Goal: Information Seeking & Learning: Find specific fact

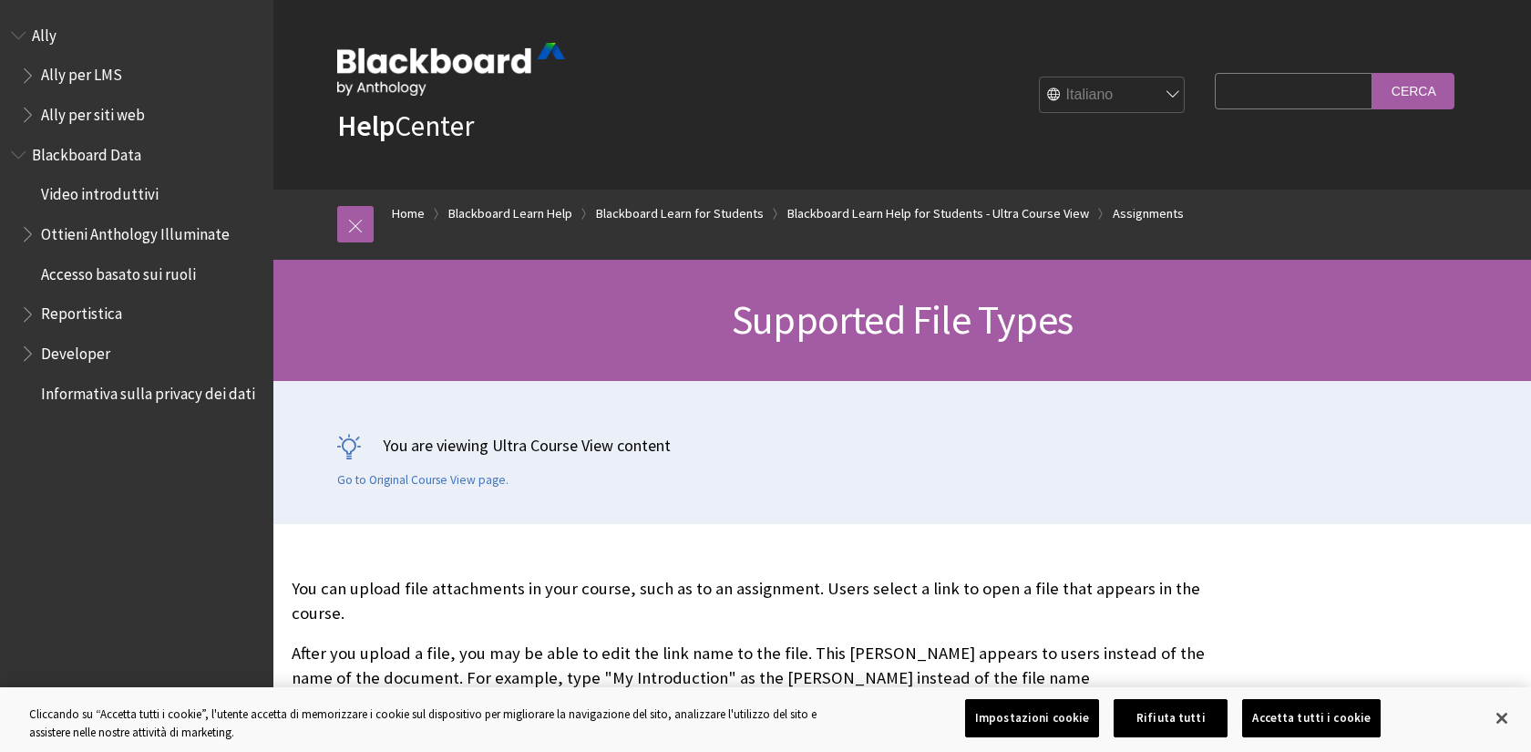
click at [531, 306] on h1 "Supported File Types" at bounding box center [902, 320] width 1167 height 48
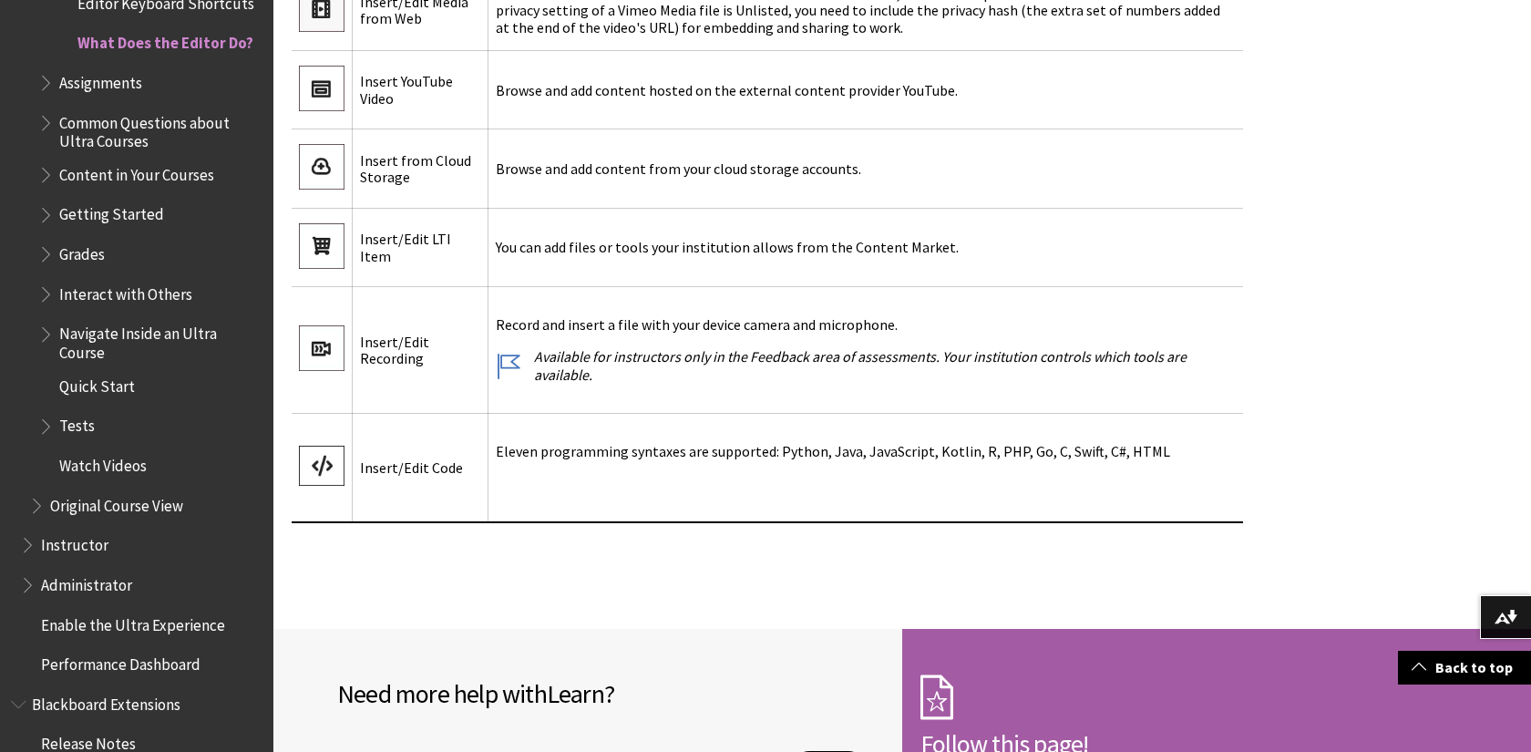
scroll to position [4488, 0]
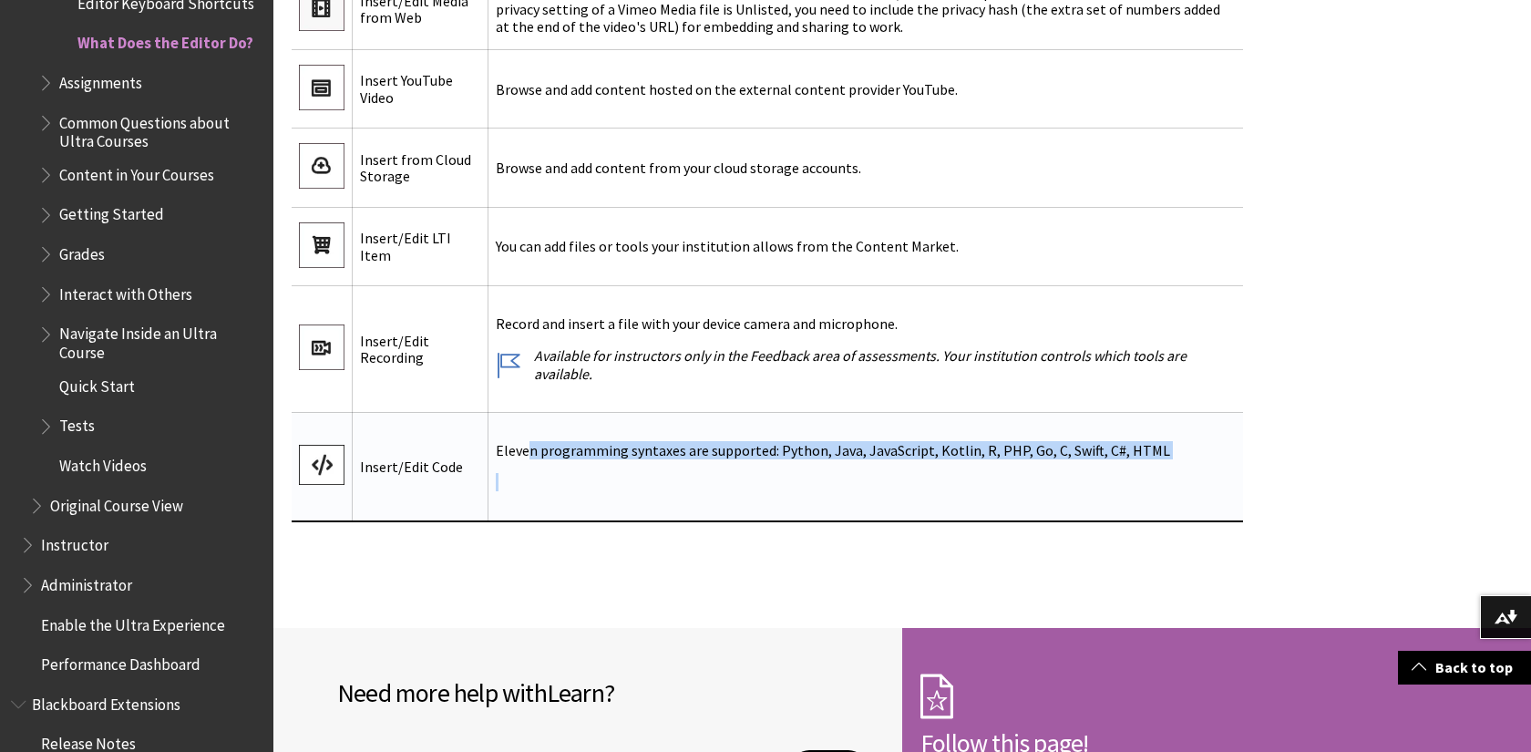
drag, startPoint x: 523, startPoint y: 441, endPoint x: 875, endPoint y: 498, distance: 356.4
click at [875, 498] on td "Eleven programming syntaxes are supported: Python, Java, JavaScript, Kotlin, R,…" at bounding box center [866, 466] width 755 height 109
click at [934, 449] on p "Eleven programming syntaxes are supported: Python, Java, JavaScript, Kotlin, R,…" at bounding box center [866, 450] width 740 height 17
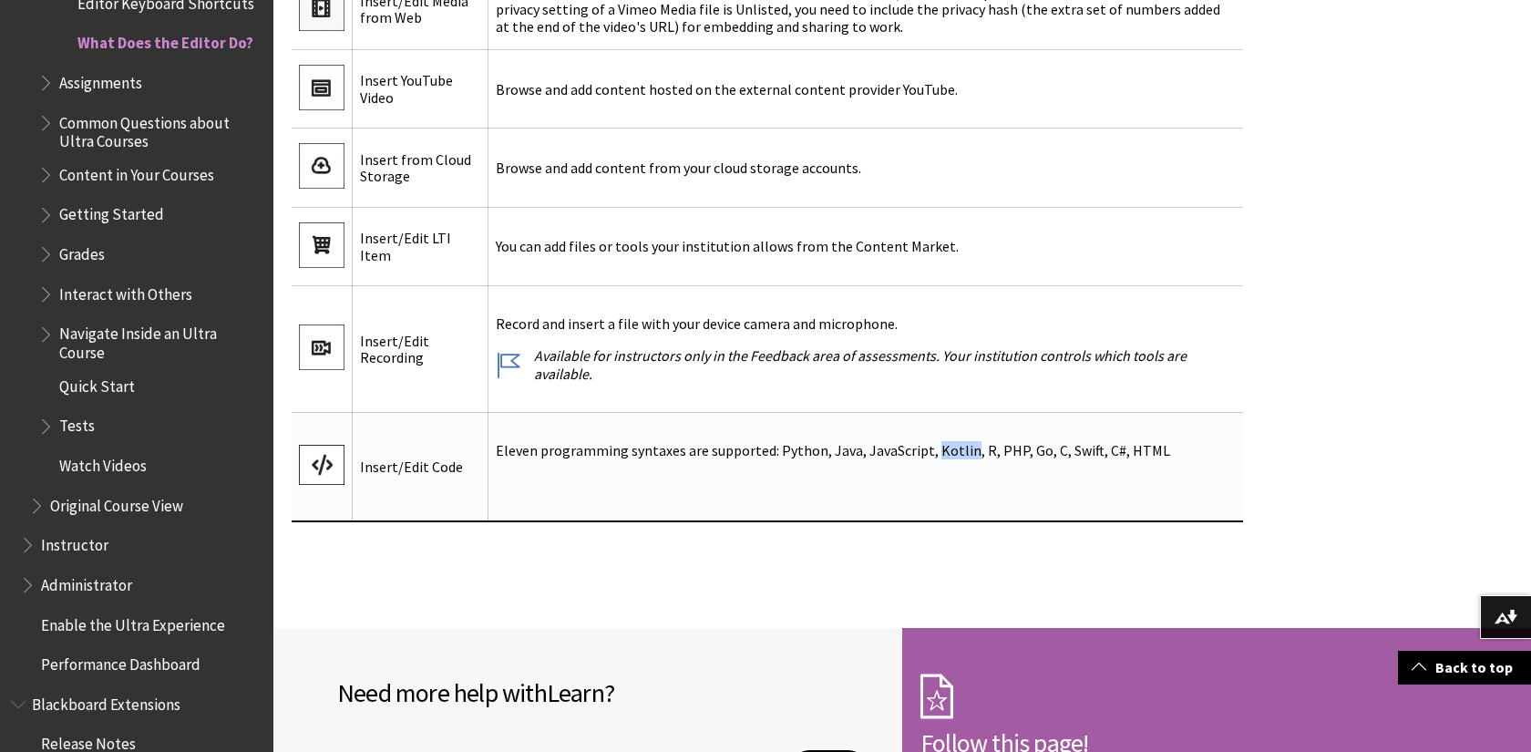
click at [934, 449] on p "Eleven programming syntaxes are supported: Python, Java, JavaScript, Kotlin, R,…" at bounding box center [866, 450] width 740 height 17
